Goal: Check status: Check status

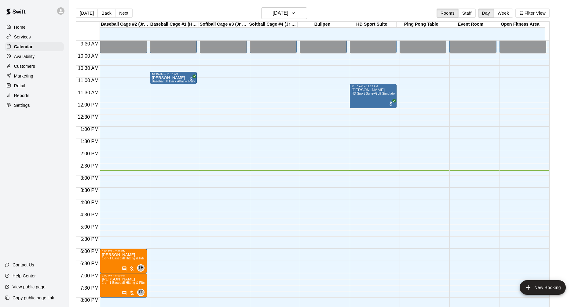
scroll to position [245, 0]
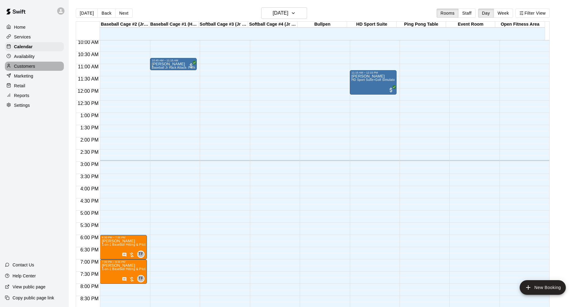
click at [35, 68] on p "Customers" at bounding box center [24, 66] width 21 height 6
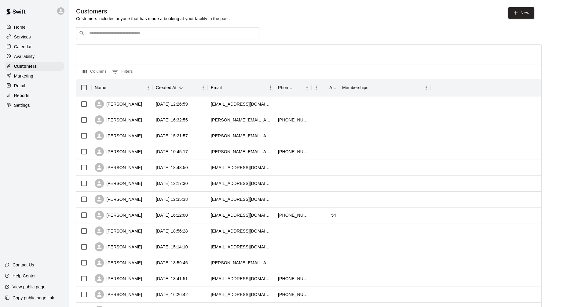
click at [164, 34] on input "Search customers by name or email" at bounding box center [171, 33] width 169 height 6
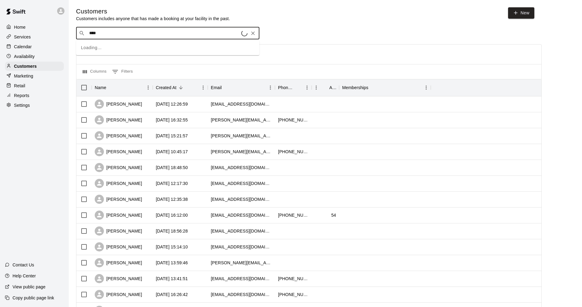
type input "****"
click at [153, 51] on div "[PERSON_NAME] [PERSON_NAME][EMAIL_ADDRESS][DOMAIN_NAME]" at bounding box center [173, 50] width 161 height 13
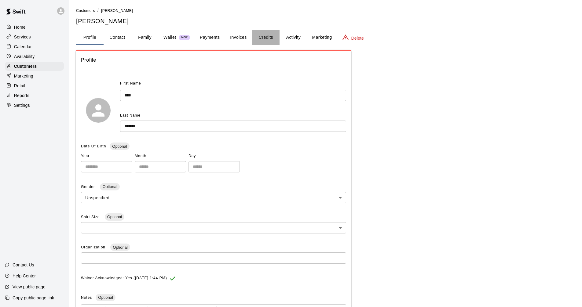
click at [271, 37] on button "Credits" at bounding box center [266, 37] width 28 height 15
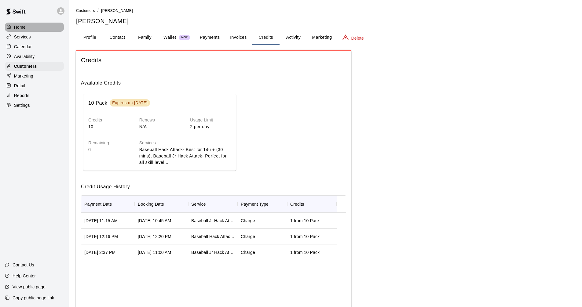
click at [33, 27] on div "Home" at bounding box center [34, 27] width 59 height 9
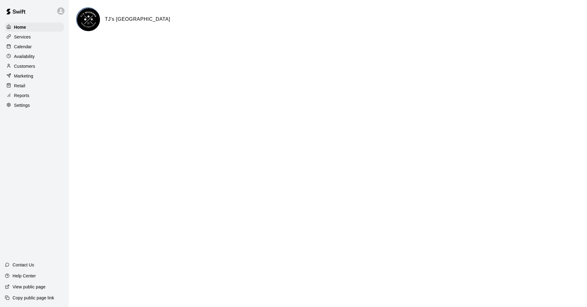
click at [18, 47] on p "Calendar" at bounding box center [23, 47] width 18 height 6
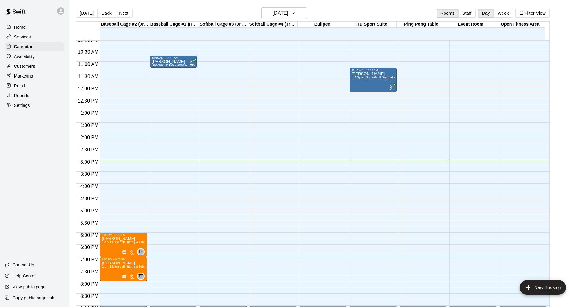
scroll to position [249, 0]
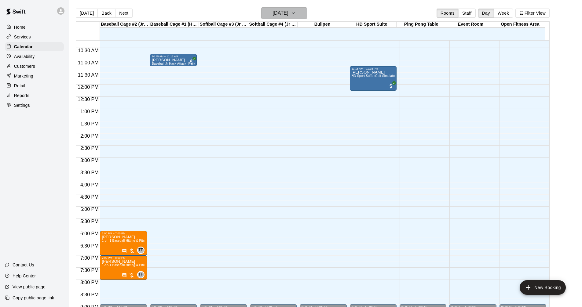
click at [273, 13] on h6 "[DATE]" at bounding box center [281, 13] width 16 height 9
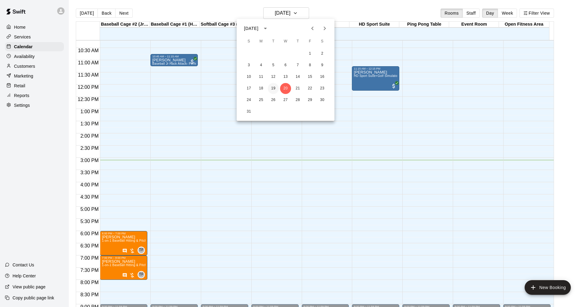
click at [270, 90] on button "19" at bounding box center [273, 88] width 11 height 11
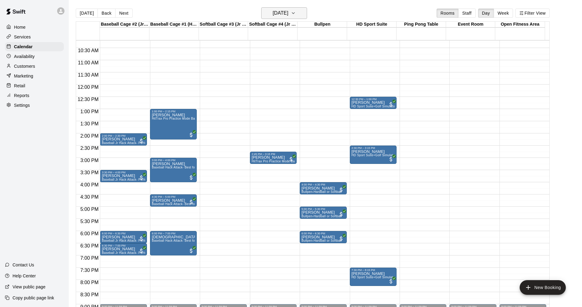
click at [289, 13] on h6 "[DATE]" at bounding box center [281, 13] width 16 height 9
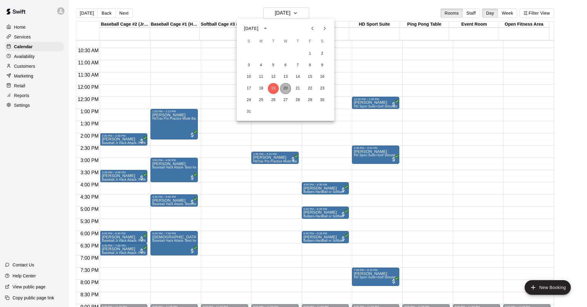
click at [286, 88] on button "20" at bounding box center [285, 88] width 11 height 11
